Goal: Transaction & Acquisition: Obtain resource

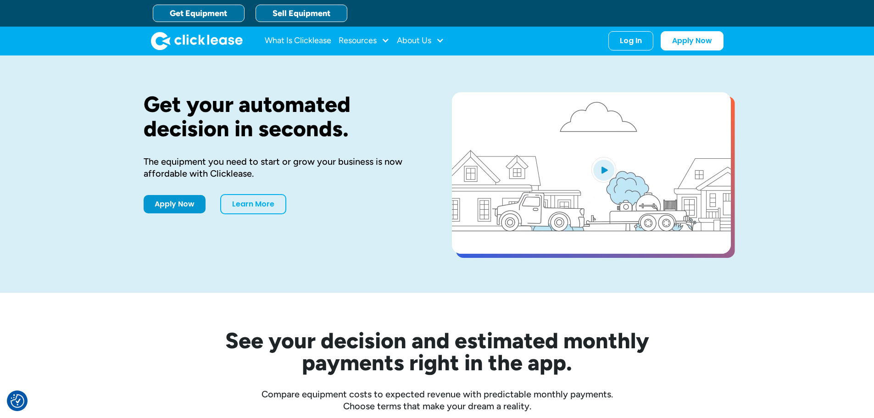
click at [293, 17] on link "Sell Equipment" at bounding box center [302, 13] width 92 height 17
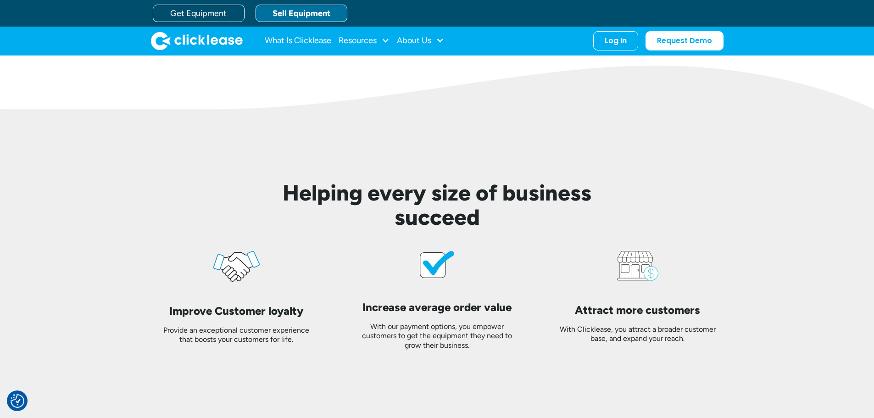
scroll to position [1981, 0]
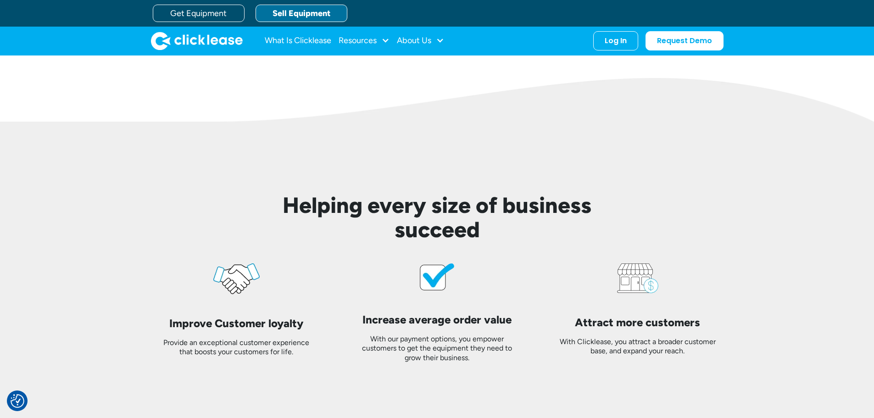
drag, startPoint x: 456, startPoint y: 14, endPoint x: 470, endPoint y: 13, distance: 14.7
click at [456, 14] on div "Get Equipment Sell Equipment" at bounding box center [447, 13] width 588 height 27
click at [456, 12] on div "Get Equipment Sell Equipment" at bounding box center [447, 13] width 588 height 27
click at [431, 8] on div "Get Equipment Sell Equipment" at bounding box center [447, 13] width 588 height 27
